Goal: Find specific page/section: Find specific page/section

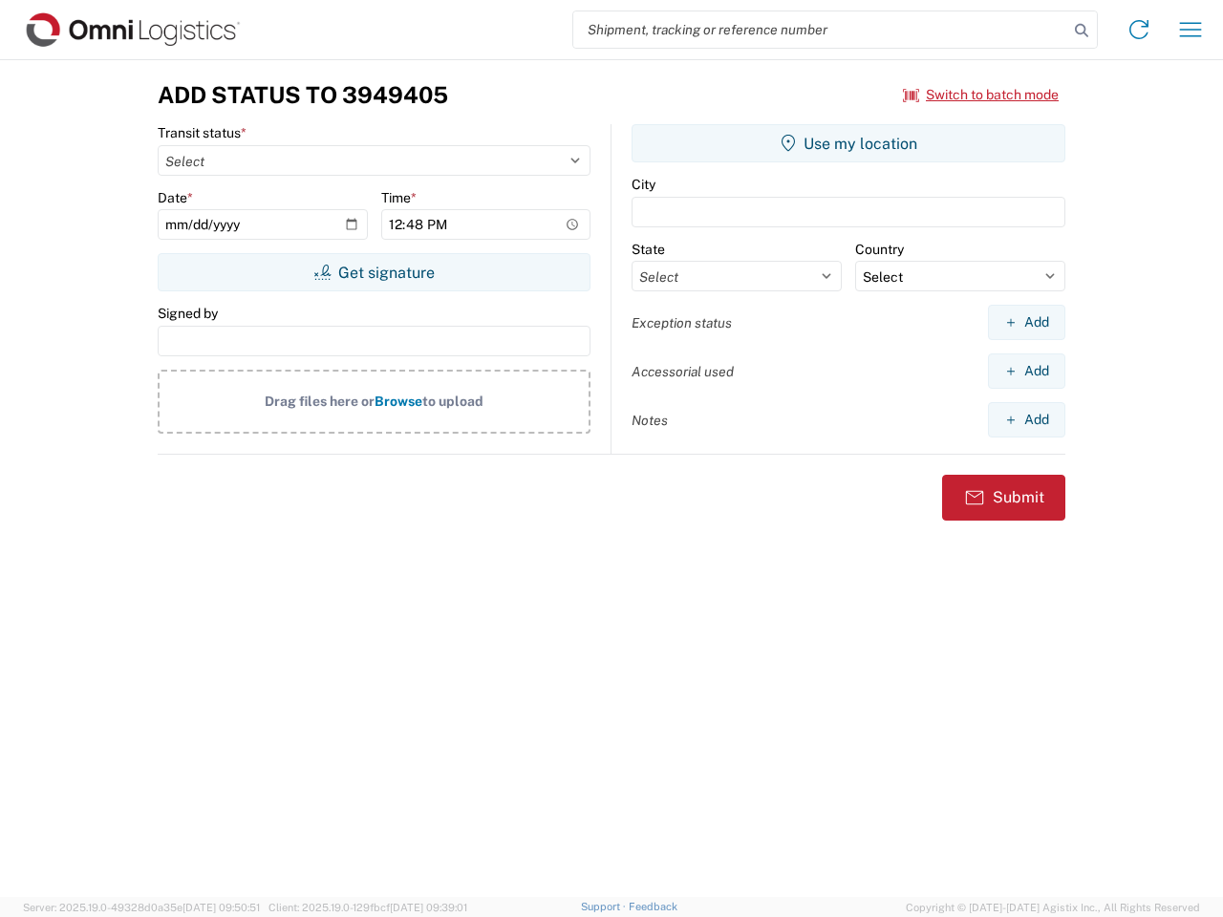
click at [821, 30] on input "search" at bounding box center [820, 29] width 495 height 36
click at [1082, 31] on icon at bounding box center [1081, 30] width 27 height 27
click at [1139, 30] on icon at bounding box center [1139, 29] width 31 height 31
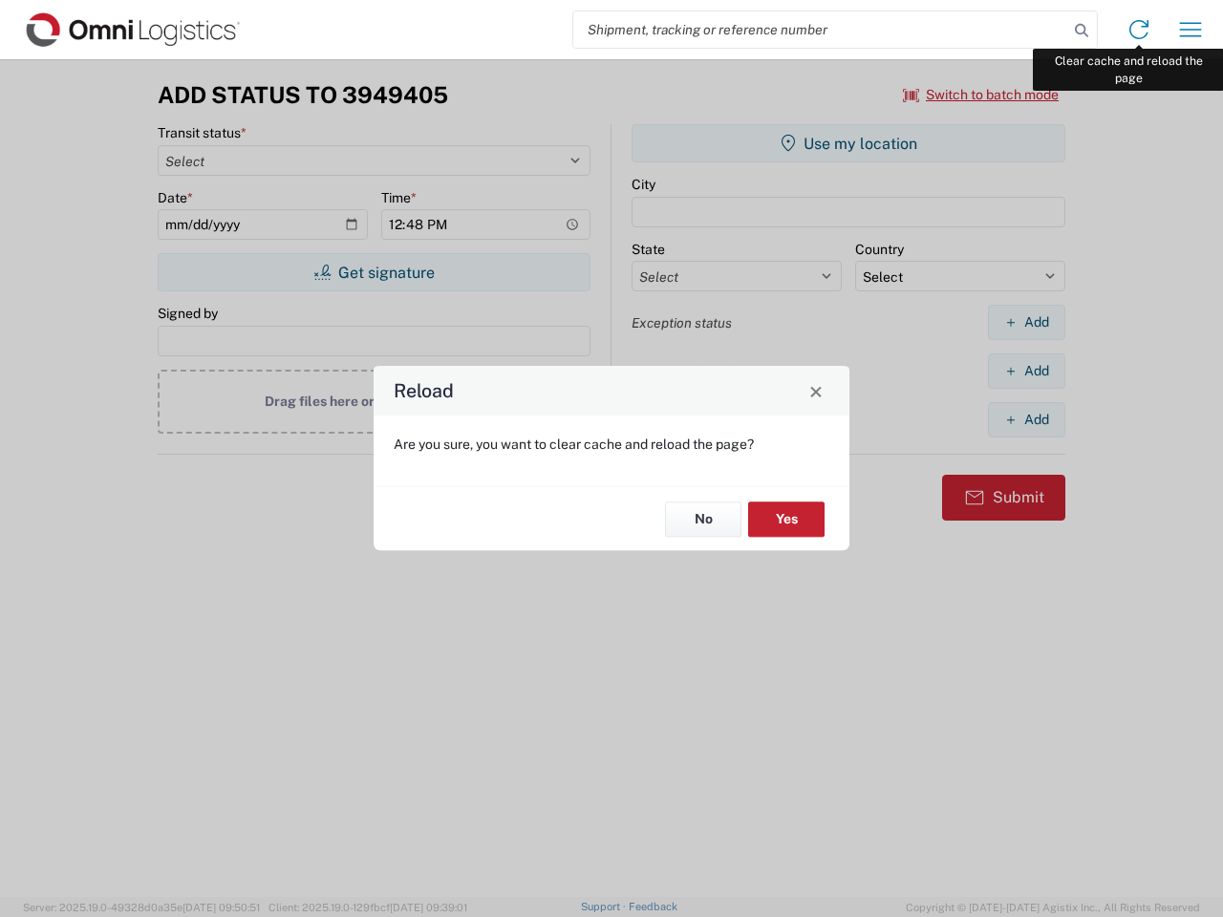
click at [1191, 30] on div "Reload Are you sure, you want to clear cache and reload the page? No Yes" at bounding box center [611, 458] width 1223 height 917
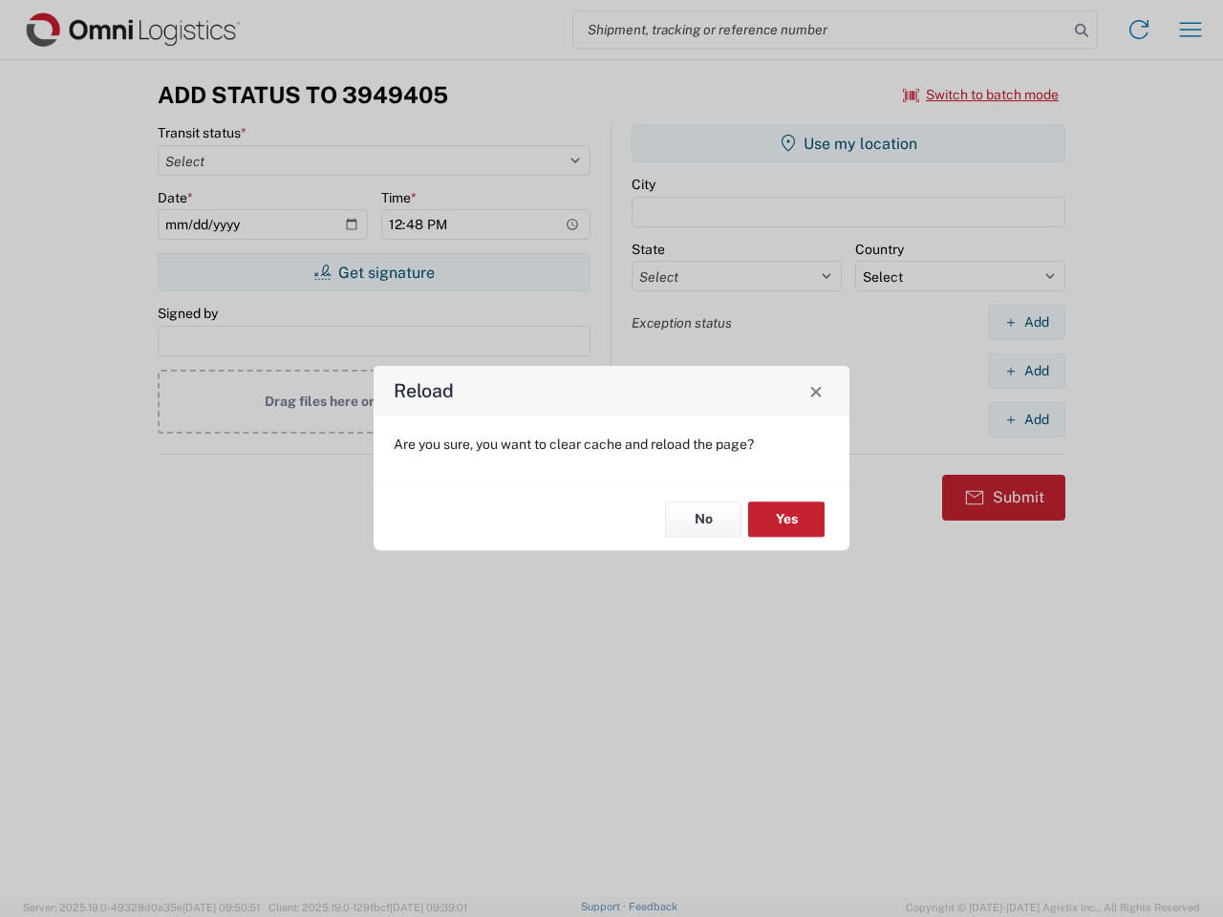
click at [981, 95] on div "Reload Are you sure, you want to clear cache and reload the page? No Yes" at bounding box center [611, 458] width 1223 height 917
click at [374, 272] on div "Reload Are you sure, you want to clear cache and reload the page? No Yes" at bounding box center [611, 458] width 1223 height 917
click at [848, 143] on div "Reload Are you sure, you want to clear cache and reload the page? No Yes" at bounding box center [611, 458] width 1223 height 917
click at [1026, 322] on div "Reload Are you sure, you want to clear cache and reload the page? No Yes" at bounding box center [611, 458] width 1223 height 917
click at [1026, 371] on div "Reload Are you sure, you want to clear cache and reload the page? No Yes" at bounding box center [611, 458] width 1223 height 917
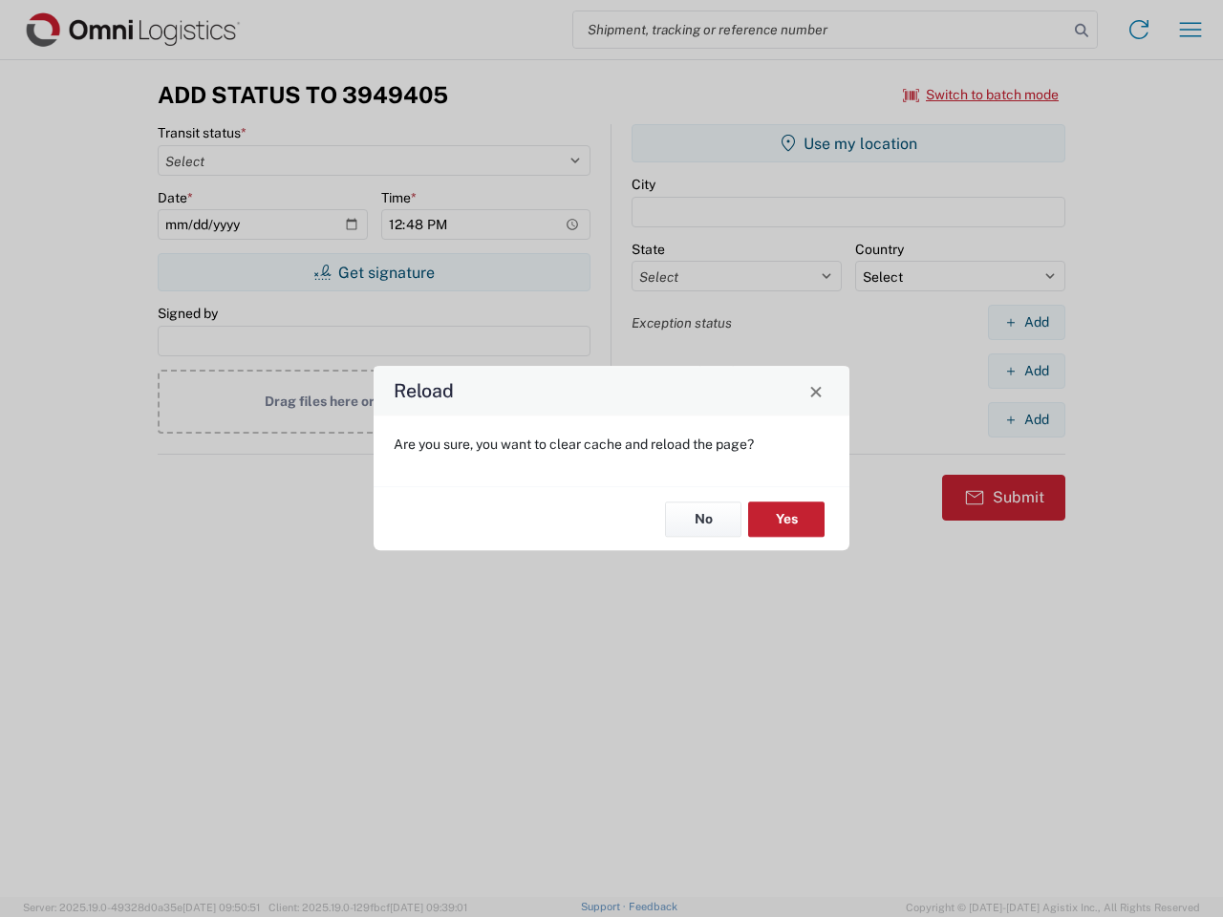
click at [1026, 419] on div "Reload Are you sure, you want to clear cache and reload the page? No Yes" at bounding box center [611, 458] width 1223 height 917
